Goal: Transaction & Acquisition: Purchase product/service

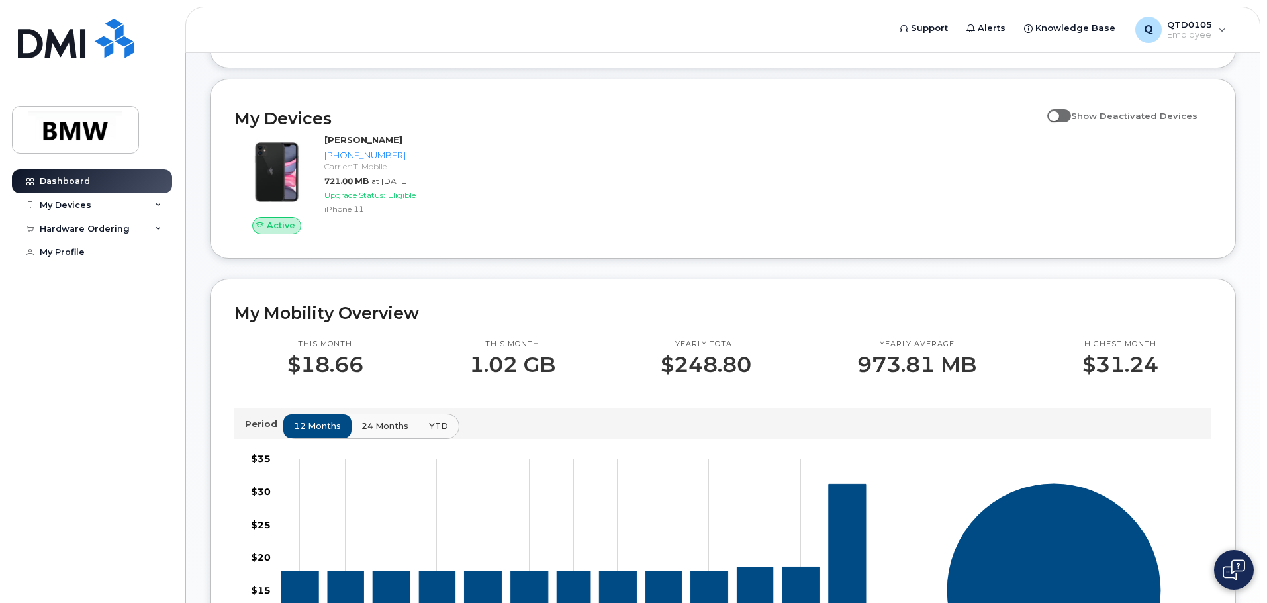
scroll to position [64, 0]
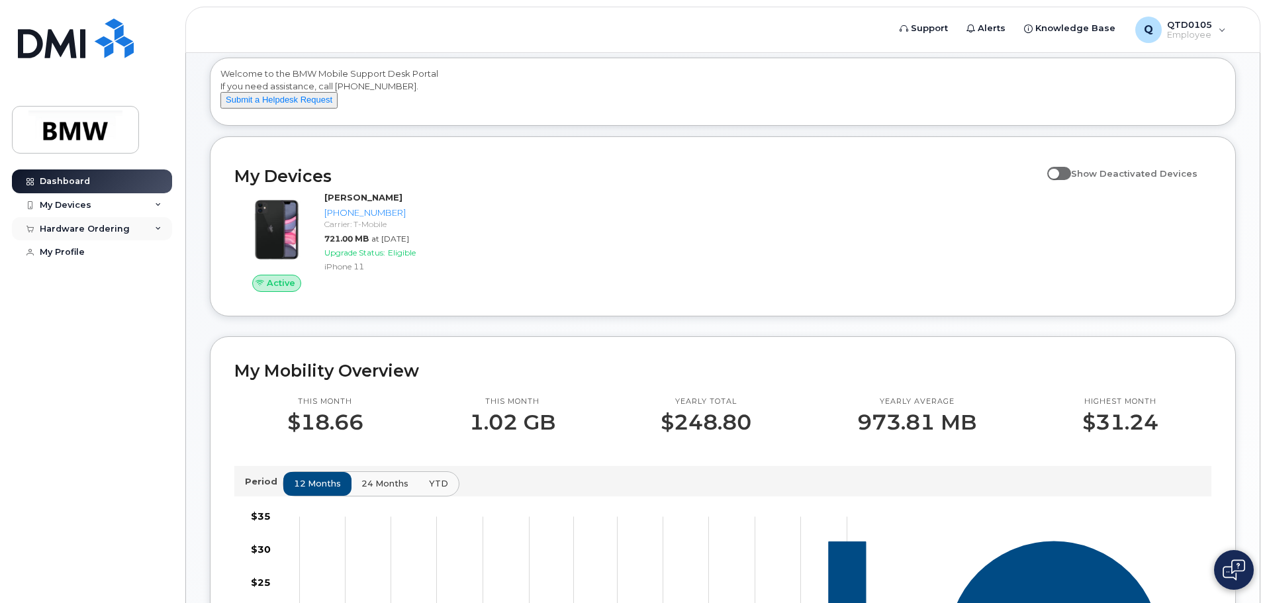
click at [101, 228] on div "Hardware Ordering" at bounding box center [85, 229] width 90 height 11
click at [87, 251] on div "New Order" at bounding box center [71, 253] width 50 height 12
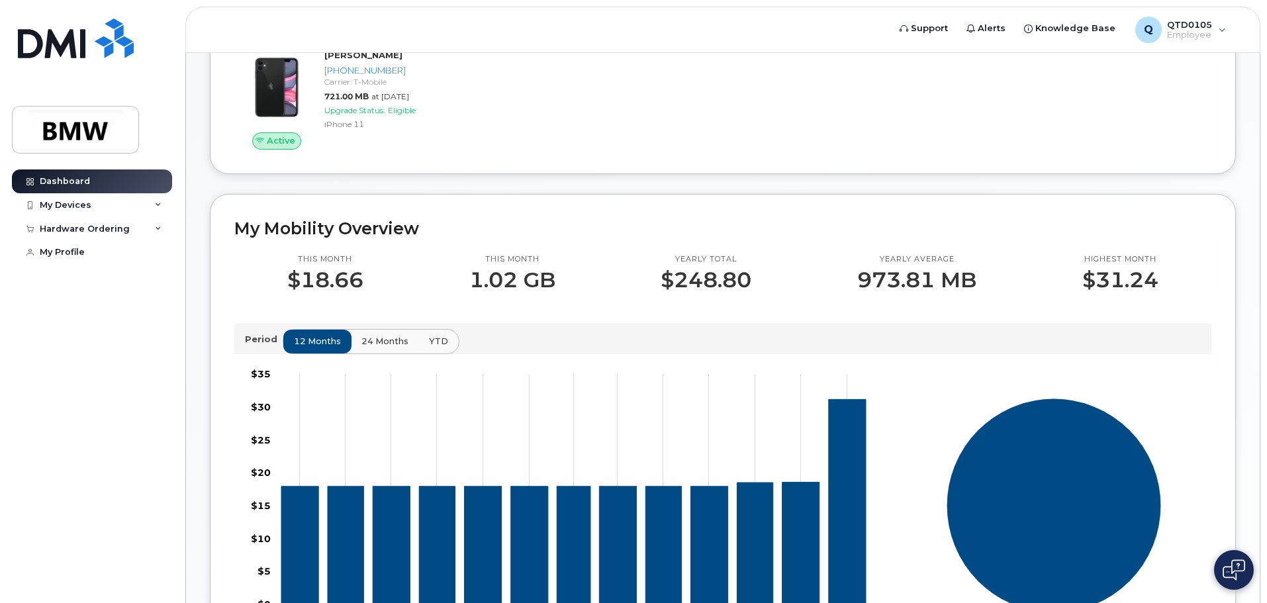
scroll to position [199, 0]
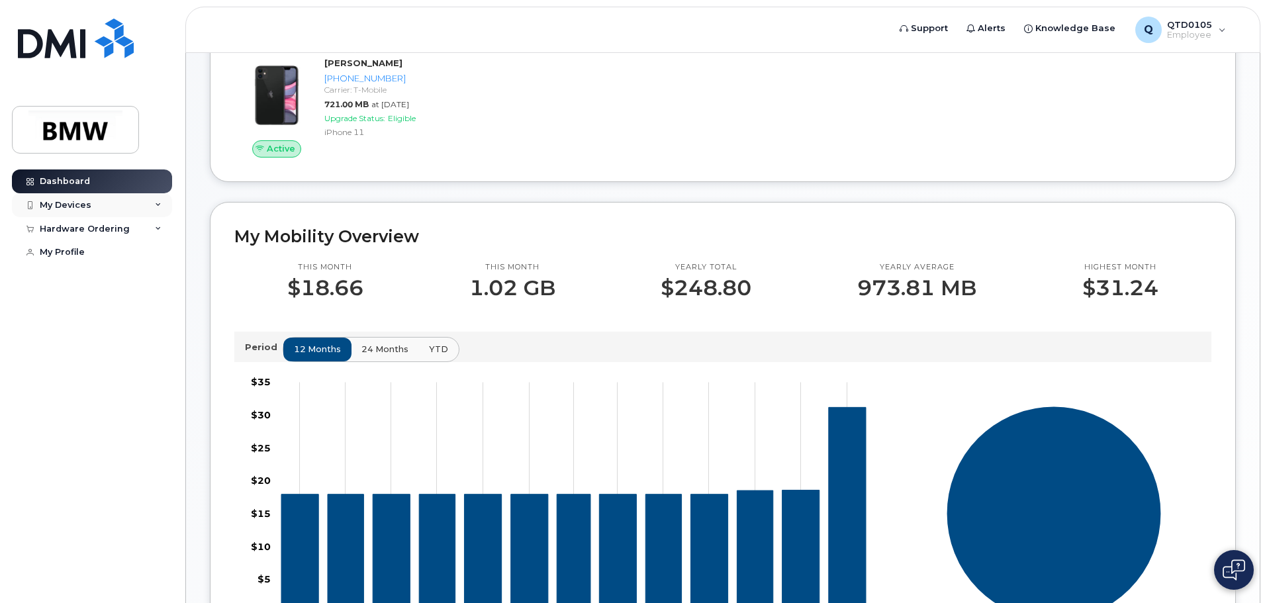
click at [83, 211] on div "My Devices" at bounding box center [92, 205] width 160 height 24
click at [86, 305] on div "Hardware Ordering" at bounding box center [85, 300] width 90 height 11
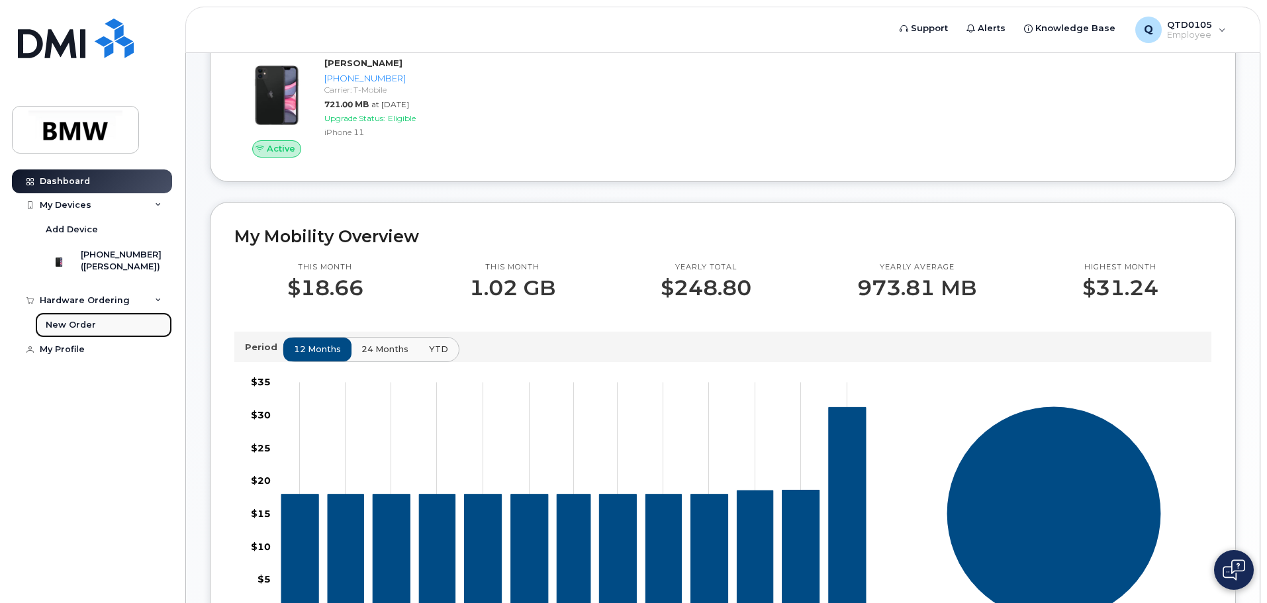
drag, startPoint x: 81, startPoint y: 331, endPoint x: 86, endPoint y: 326, distance: 7.5
click at [81, 331] on div "New Order" at bounding box center [71, 325] width 50 height 12
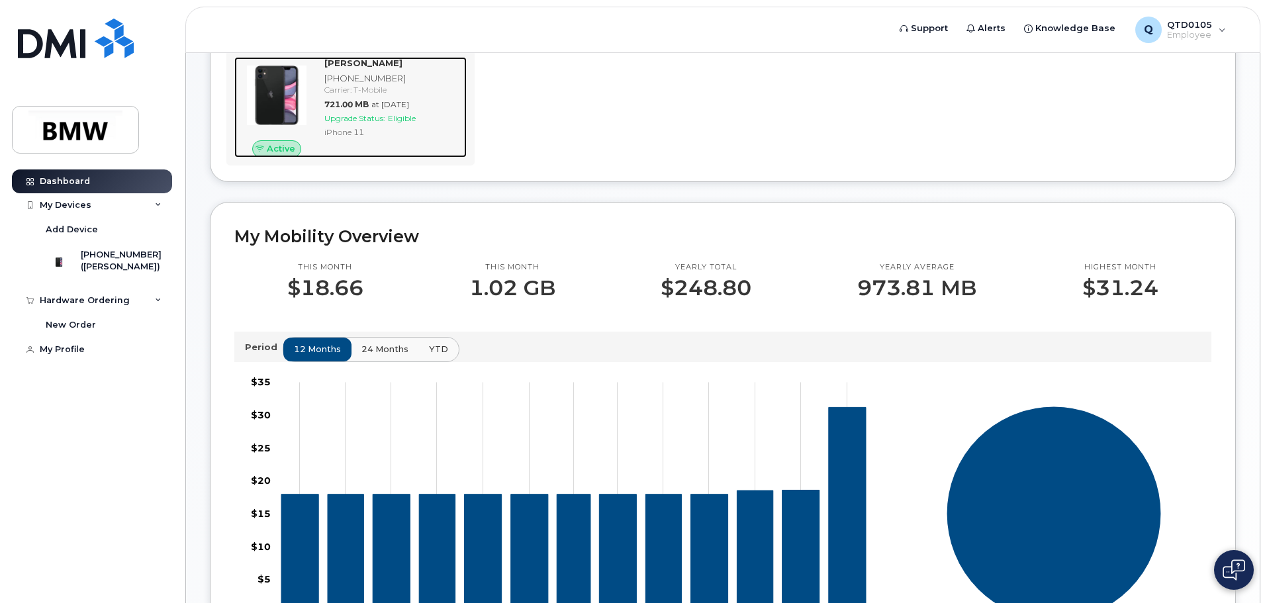
click at [272, 106] on img at bounding box center [277, 96] width 64 height 64
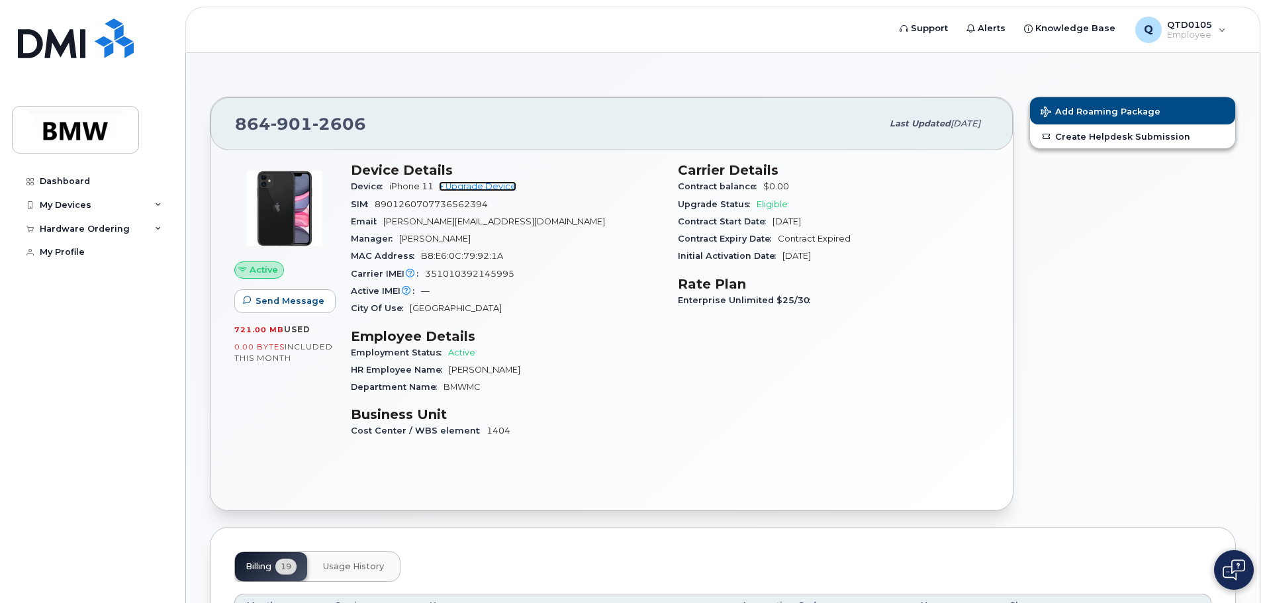
click at [469, 184] on link "+ Upgrade Device" at bounding box center [477, 186] width 77 height 10
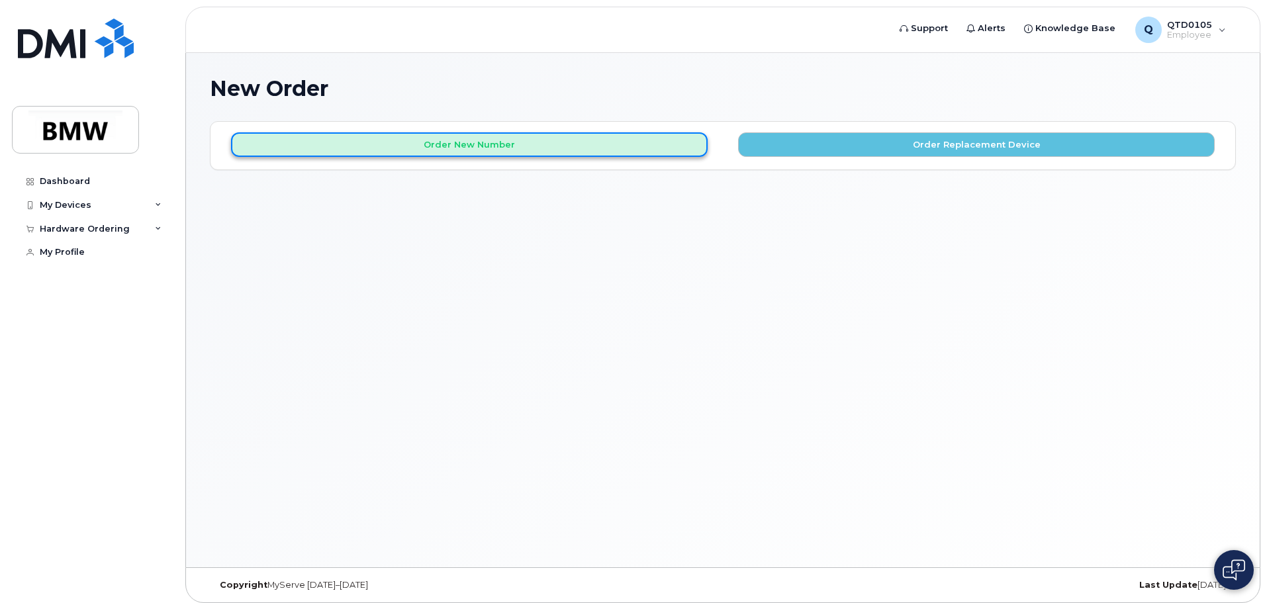
click at [455, 146] on button "Order New Number" at bounding box center [469, 144] width 477 height 24
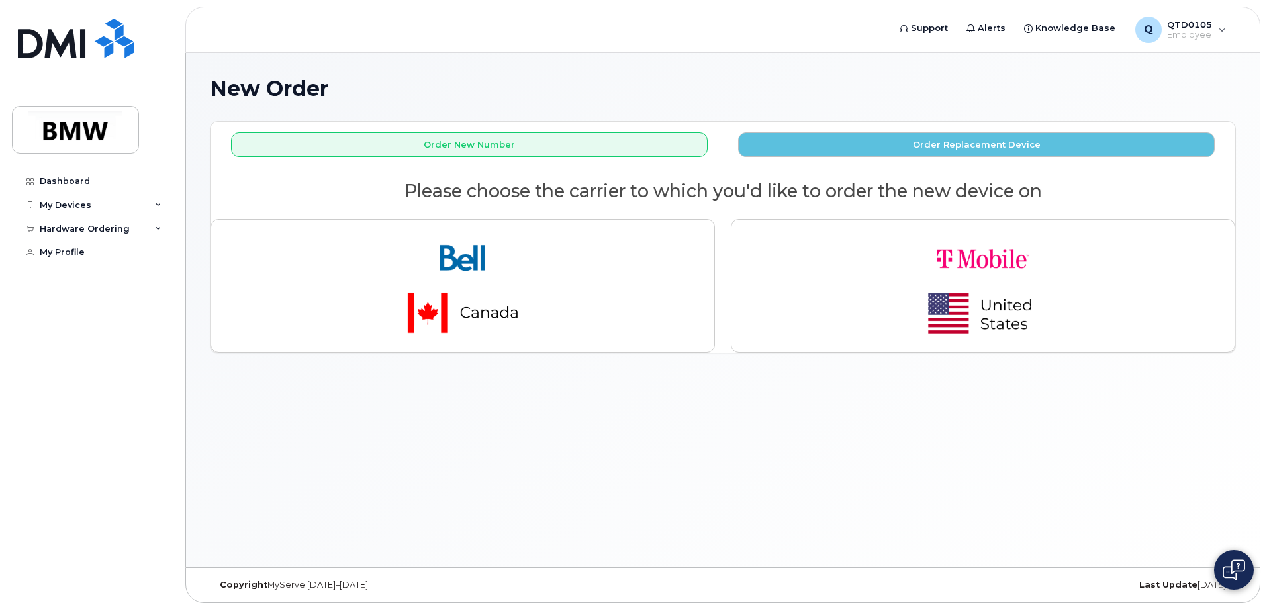
click at [256, 451] on div "New Order × Share This Order If you want to allow others to create or edit orde…" at bounding box center [723, 310] width 1074 height 514
